Goal: Task Accomplishment & Management: Use online tool/utility

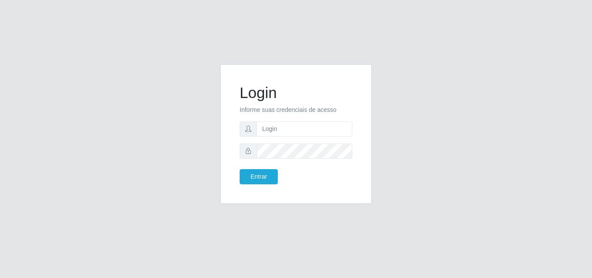
type input "ana@saullus"
click at [257, 176] on button "Entrar" at bounding box center [258, 176] width 38 height 15
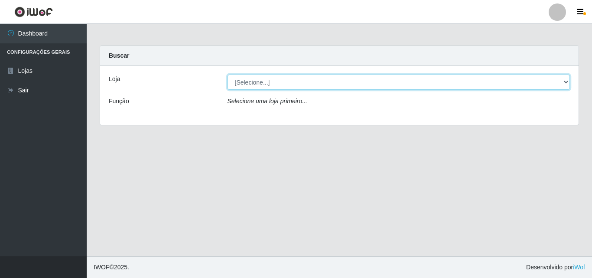
click at [568, 78] on select "[Selecione...] Saullus Supermercados" at bounding box center [398, 81] width 343 height 15
click at [227, 74] on select "[Selecione...] Saullus Supermercados" at bounding box center [398, 81] width 343 height 15
click at [566, 86] on select "[Selecione...] Saullus Supermercados" at bounding box center [398, 81] width 343 height 15
select select "423"
click at [227, 74] on select "[Selecione...] Saullus Supermercados" at bounding box center [398, 81] width 343 height 15
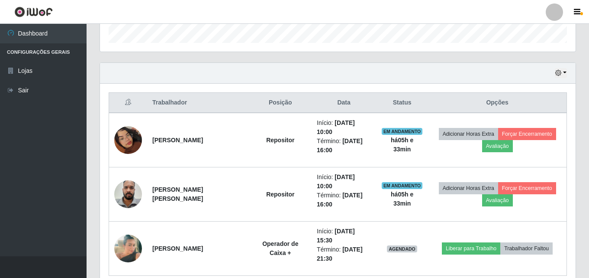
scroll to position [303, 0]
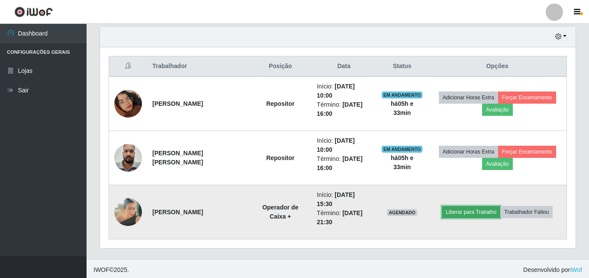
click at [471, 207] on button "Liberar para Trabalho" at bounding box center [471, 212] width 58 height 12
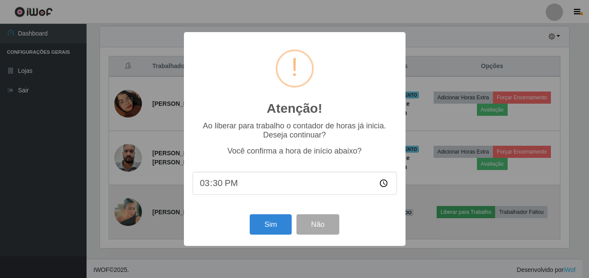
scroll to position [180, 472]
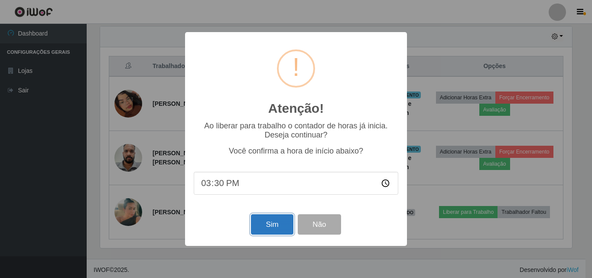
click at [264, 226] on button "Sim" at bounding box center [272, 224] width 42 height 20
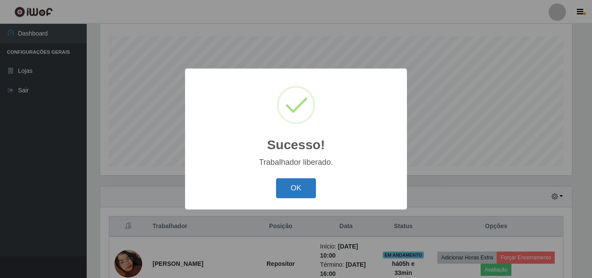
click at [291, 188] on button "OK" at bounding box center [296, 188] width 40 height 20
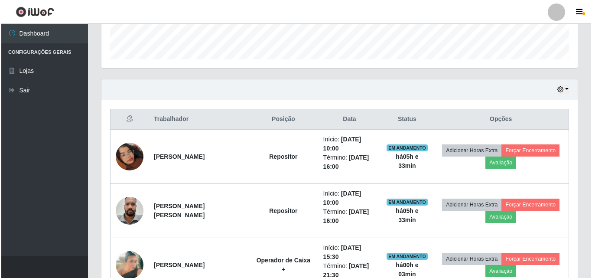
scroll to position [273, 0]
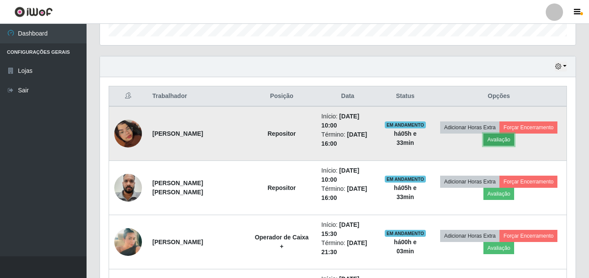
click at [506, 138] on button "Avaliação" at bounding box center [499, 139] width 31 height 12
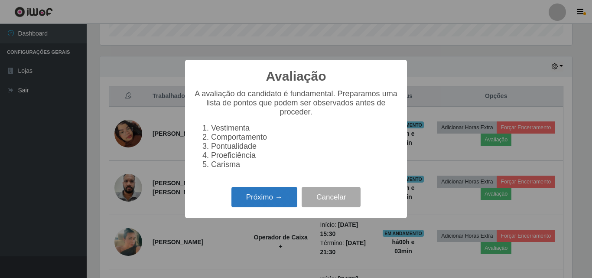
click at [262, 197] on button "Próximo →" at bounding box center [264, 197] width 66 height 20
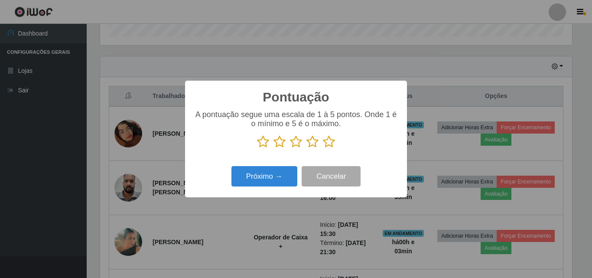
scroll to position [432840, 432548]
click at [330, 139] on icon at bounding box center [329, 141] width 12 height 13
click at [323, 148] on input "radio" at bounding box center [323, 148] width 0 height 0
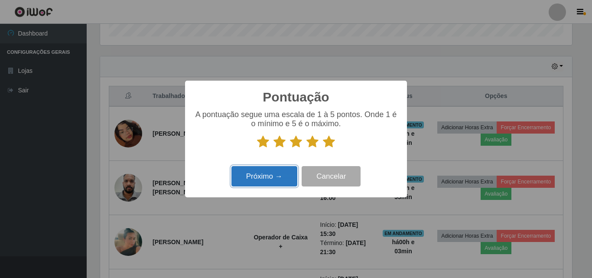
click at [284, 175] on button "Próximo →" at bounding box center [264, 176] width 66 height 20
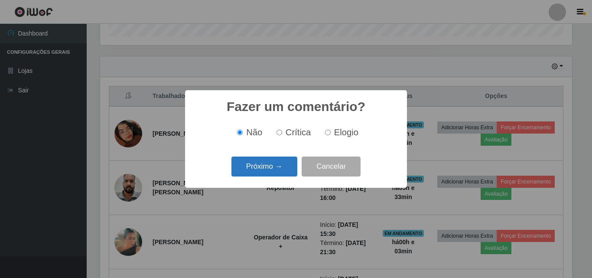
click at [282, 168] on button "Próximo →" at bounding box center [264, 166] width 66 height 20
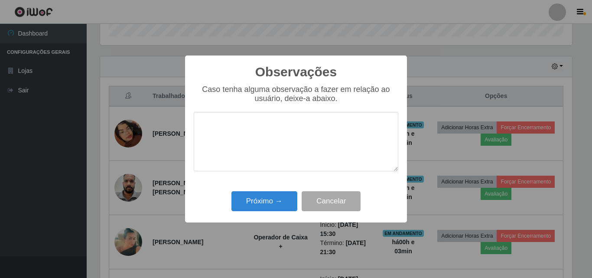
click at [280, 139] on textarea at bounding box center [296, 141] width 204 height 59
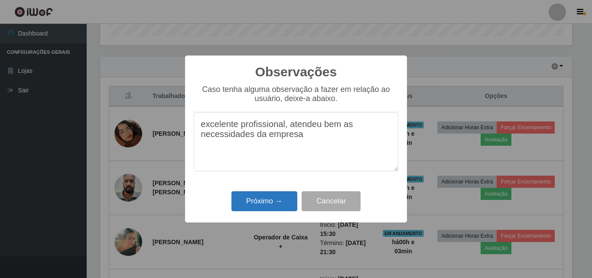
type textarea "excelente profissional, atendeu bem as necessidades da empresa"
click at [280, 205] on button "Próximo →" at bounding box center [264, 201] width 66 height 20
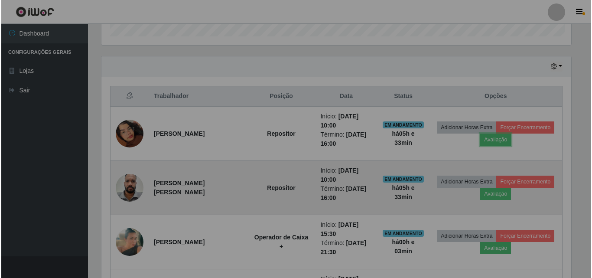
scroll to position [180, 476]
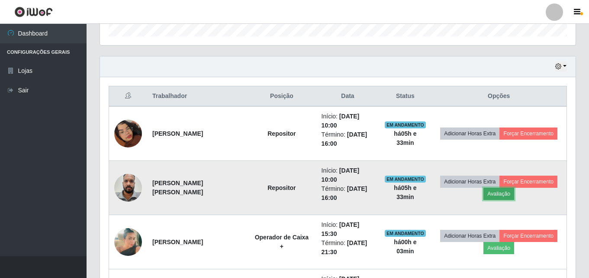
click at [501, 193] on button "Avaliação" at bounding box center [499, 193] width 31 height 12
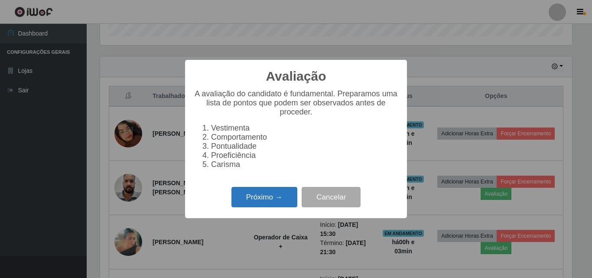
click at [276, 200] on button "Próximo →" at bounding box center [264, 197] width 66 height 20
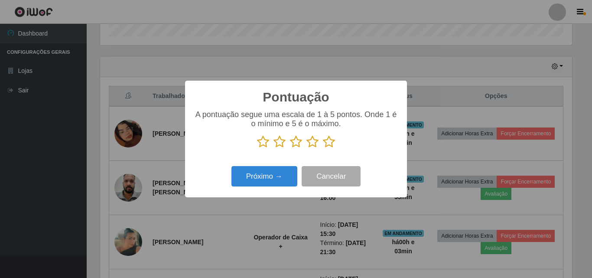
click at [330, 141] on icon at bounding box center [329, 141] width 12 height 13
click at [323, 148] on input "radio" at bounding box center [323, 148] width 0 height 0
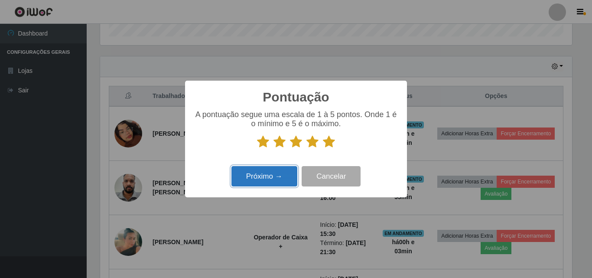
click at [265, 184] on button "Próximo →" at bounding box center [264, 176] width 66 height 20
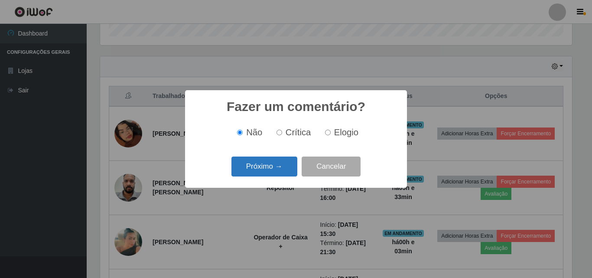
click at [269, 169] on button "Próximo →" at bounding box center [264, 166] width 66 height 20
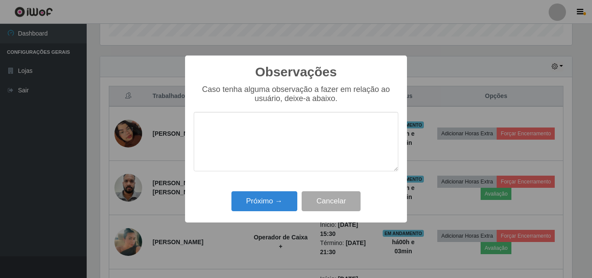
click at [275, 140] on textarea at bounding box center [296, 141] width 204 height 59
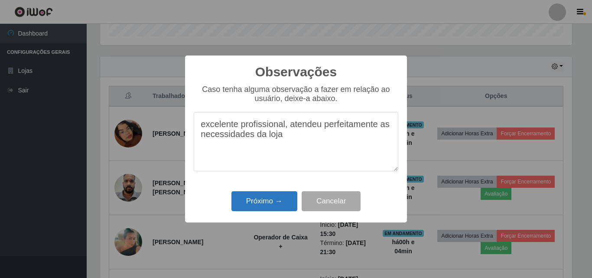
type textarea "excelente profissional, atendeu perfeitamente as necessidades da loja"
click at [252, 205] on button "Próximo →" at bounding box center [264, 201] width 66 height 20
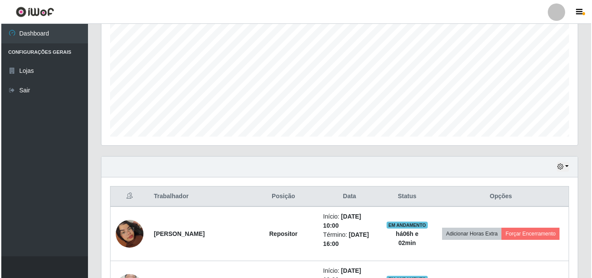
scroll to position [260, 0]
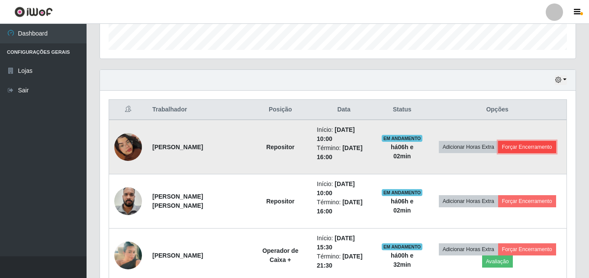
click at [518, 149] on button "Forçar Encerramento" at bounding box center [527, 147] width 58 height 12
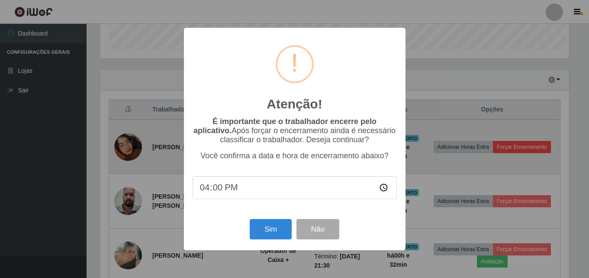
scroll to position [180, 472]
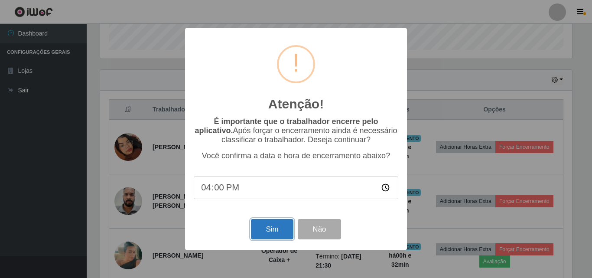
click at [262, 227] on button "Sim" at bounding box center [272, 229] width 42 height 20
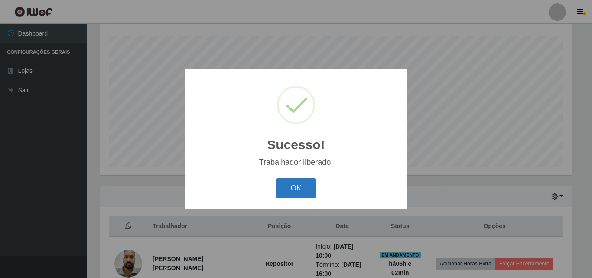
click at [298, 195] on button "OK" at bounding box center [296, 188] width 40 height 20
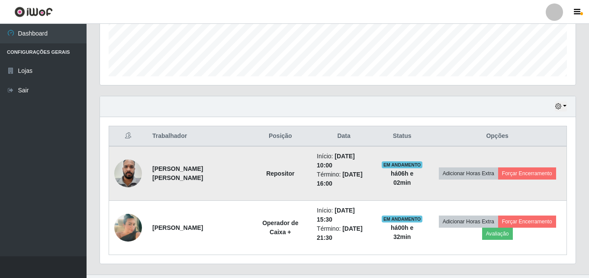
scroll to position [252, 0]
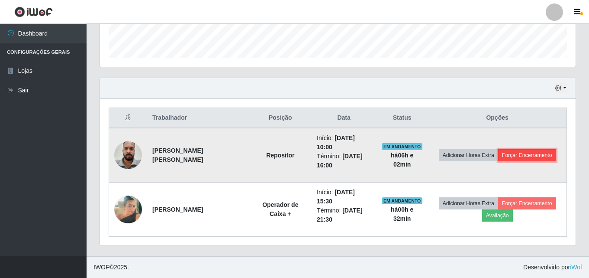
click at [538, 152] on button "Forçar Encerramento" at bounding box center [527, 155] width 58 height 12
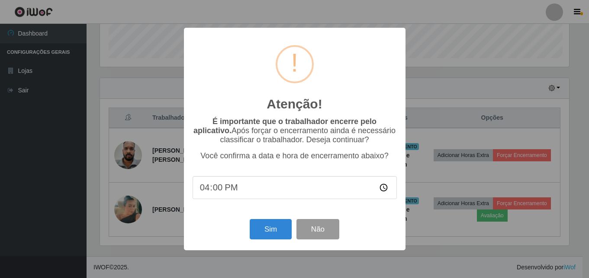
scroll to position [180, 472]
click at [272, 226] on button "Sim" at bounding box center [272, 229] width 42 height 20
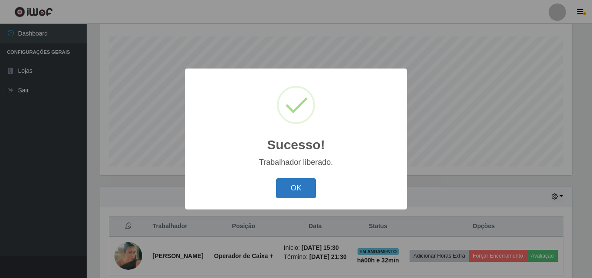
click at [303, 184] on button "OK" at bounding box center [296, 188] width 40 height 20
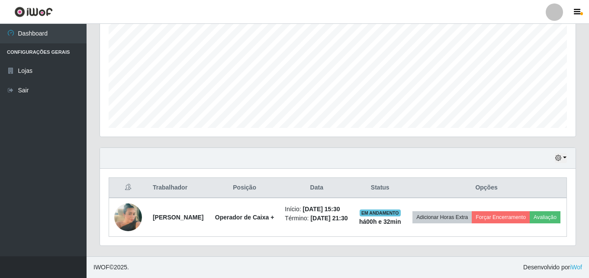
scroll to position [197, 0]
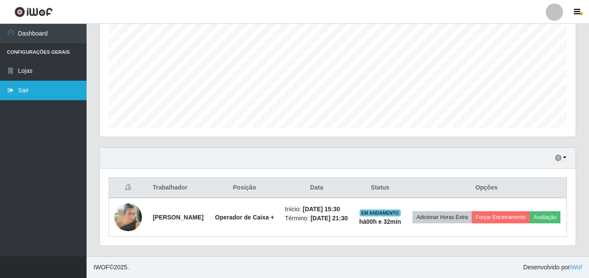
click at [21, 87] on link "Sair" at bounding box center [43, 90] width 87 height 19
